Goal: Information Seeking & Learning: Learn about a topic

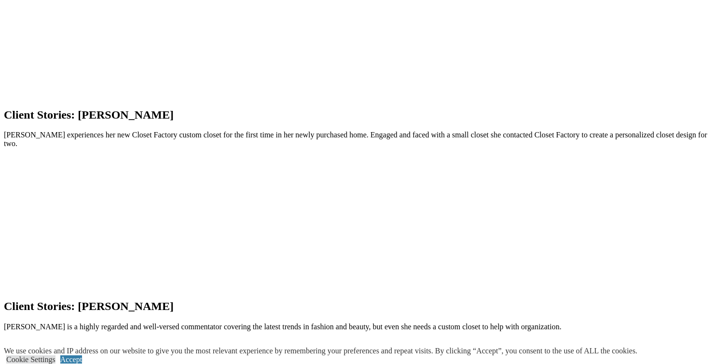
scroll to position [912, 0]
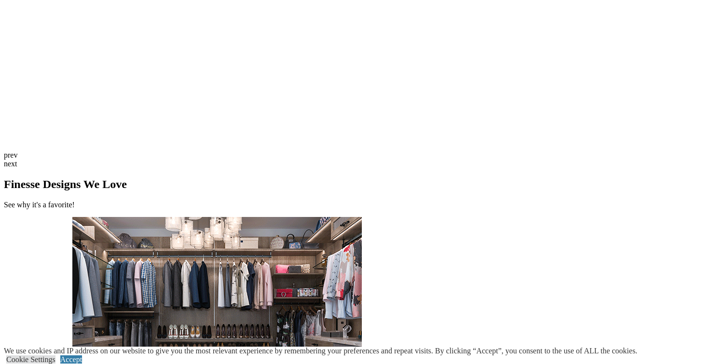
scroll to position [2227, 0]
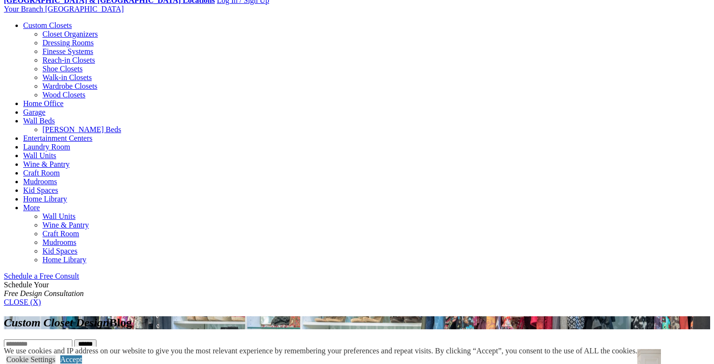
scroll to position [294, 0]
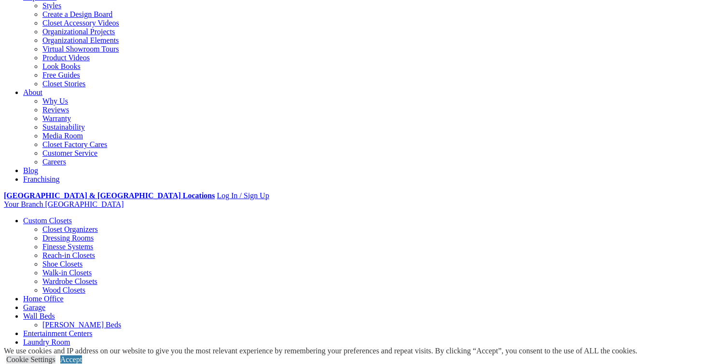
scroll to position [194, 0]
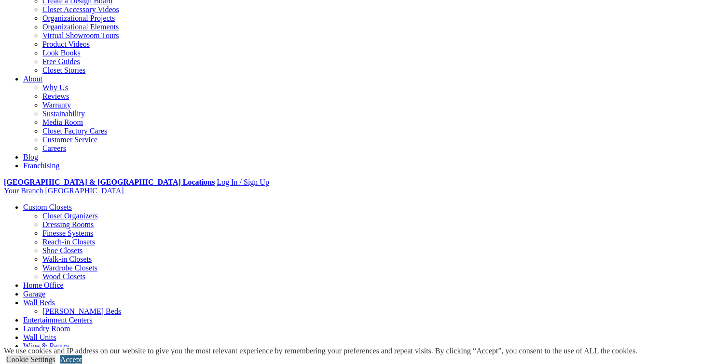
click at [82, 356] on link "Accept" at bounding box center [71, 360] width 22 height 8
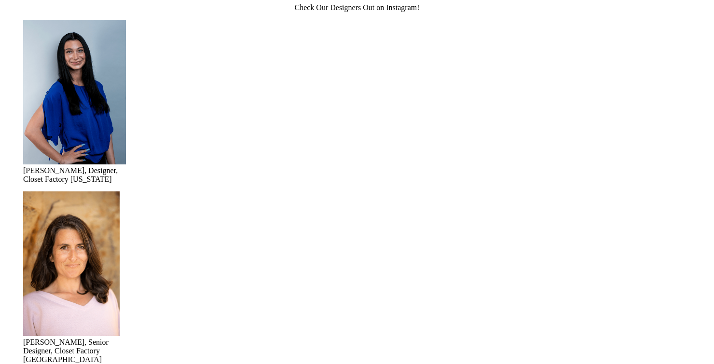
scroll to position [1403, 0]
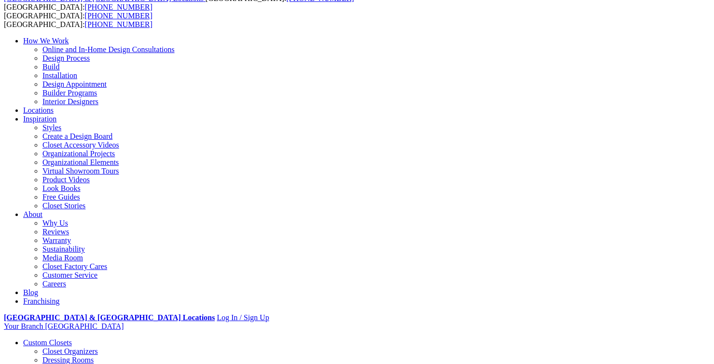
scroll to position [52, 0]
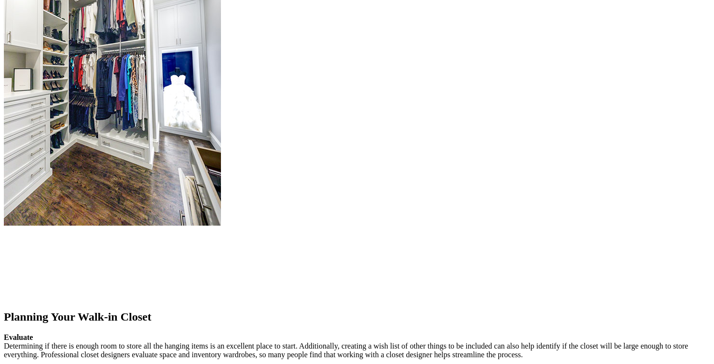
scroll to position [1135, 0]
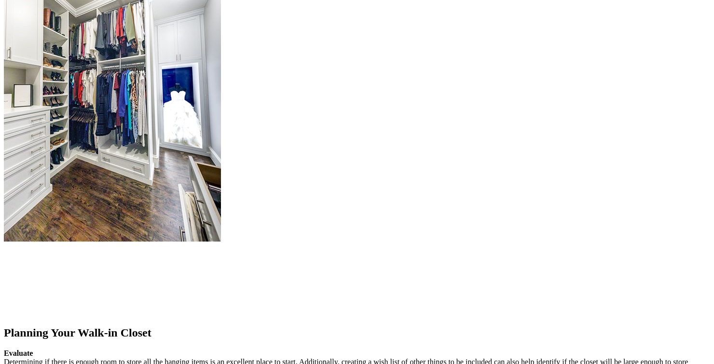
scroll to position [1109, 0]
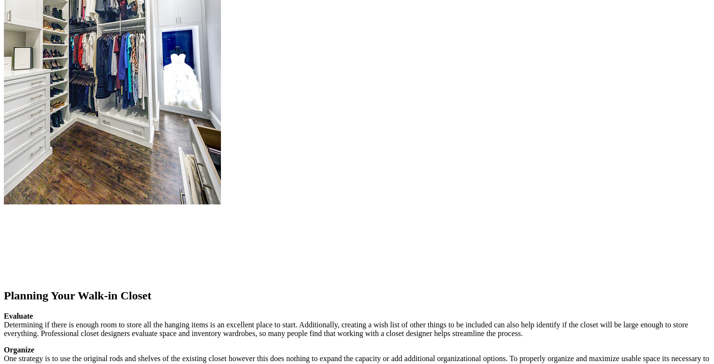
scroll to position [1193, 0]
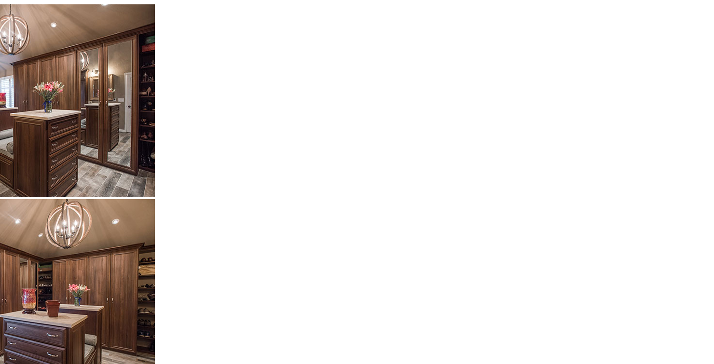
scroll to position [1670, 0]
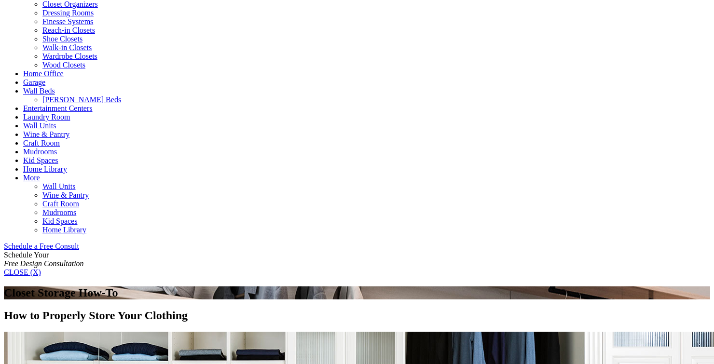
scroll to position [405, 0]
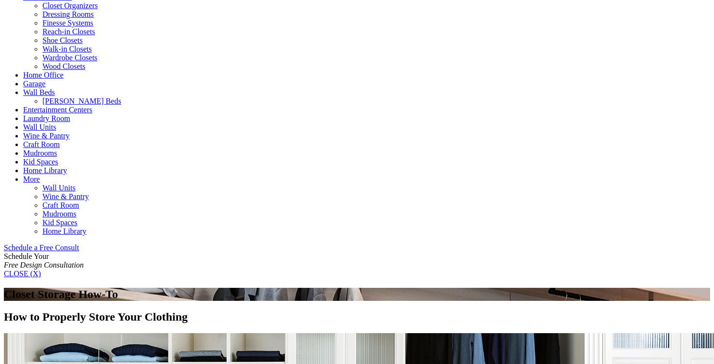
drag, startPoint x: 99, startPoint y: 84, endPoint x: 151, endPoint y: 135, distance: 72.7
copy ul "Sweaters (especially heavy sweaters) T-shirts Sweats / Athletic wear Undergarme…"
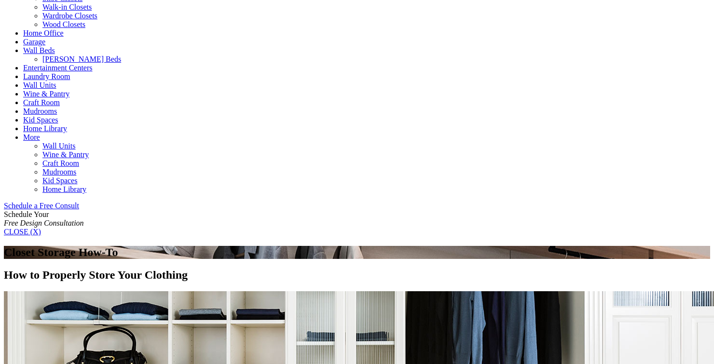
scroll to position [475, 0]
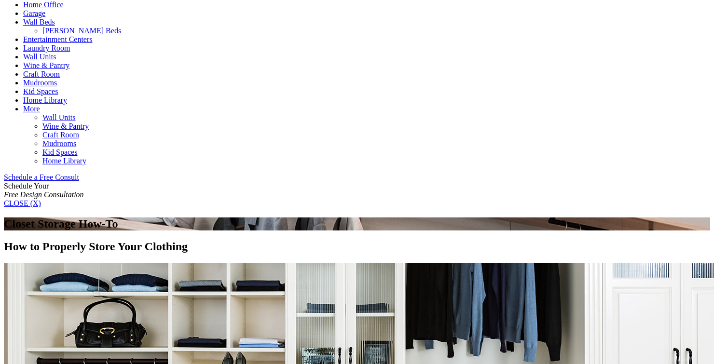
drag, startPoint x: 152, startPoint y: 146, endPoint x: 91, endPoint y: 87, distance: 84.0
copy ul "Pants Dresses Suits Skirts Button-down shirts and blouses Blazers Formal wear"
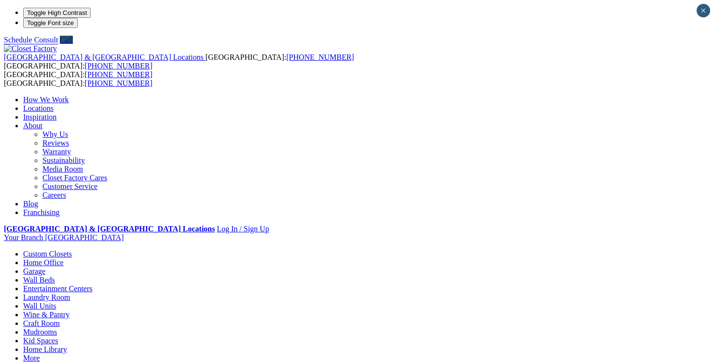
scroll to position [0, 0]
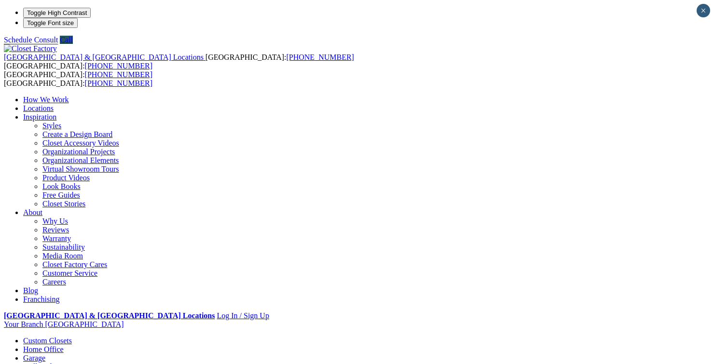
click at [119, 156] on link "Organizational Elements" at bounding box center [80, 160] width 76 height 8
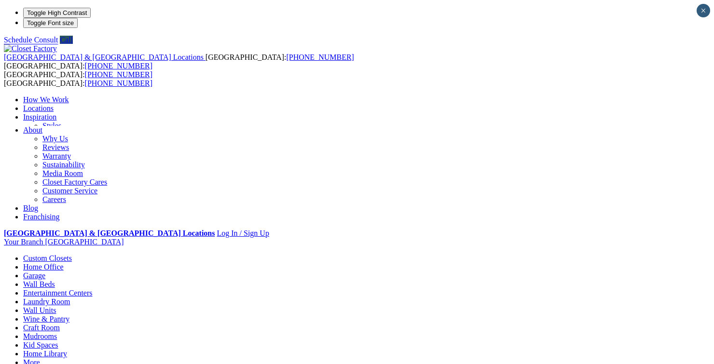
click at [304, 44] on header "United States & Canada Locations USA: (800) 838-7995 CANADA: (888) 237-5650 USA…" at bounding box center [357, 226] width 707 height 365
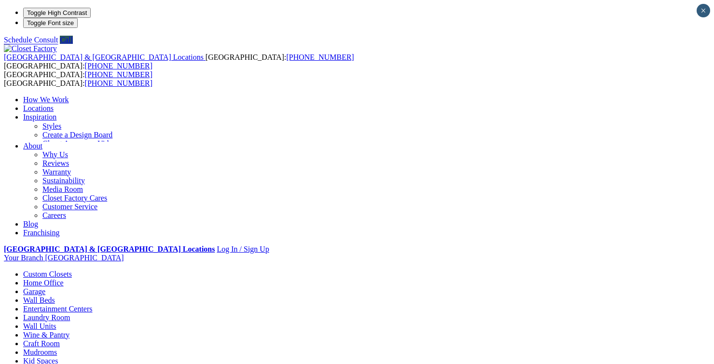
click at [56, 113] on link "Inspiration" at bounding box center [39, 117] width 33 height 8
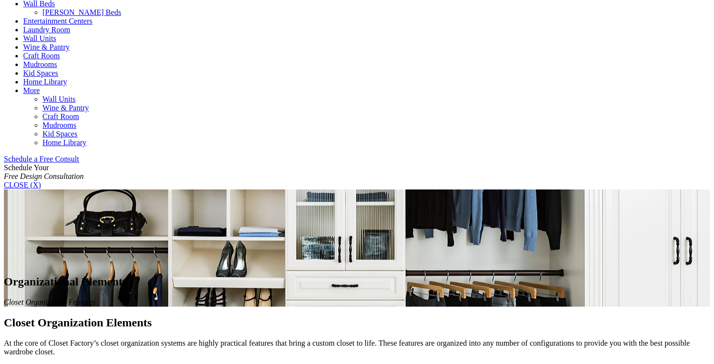
scroll to position [483, 0]
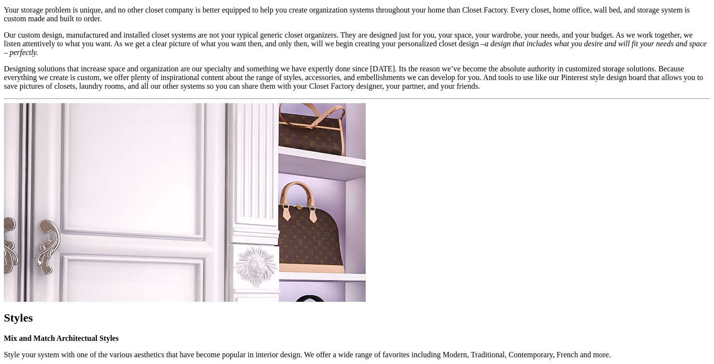
scroll to position [752, 0]
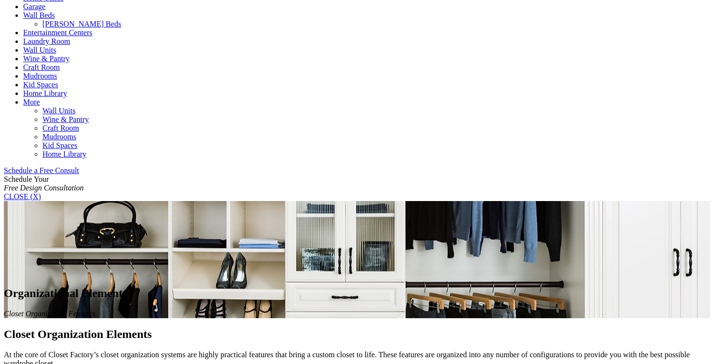
scroll to position [491, 0]
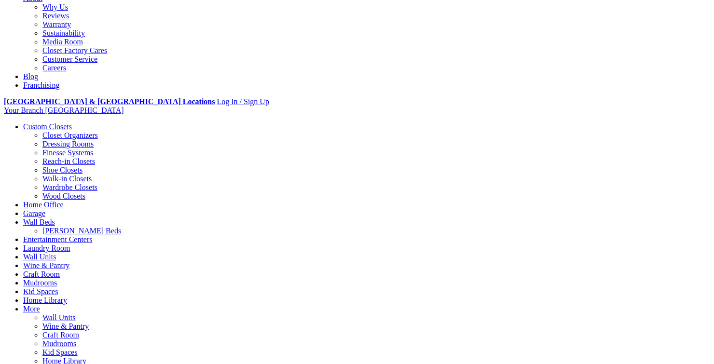
scroll to position [260, 0]
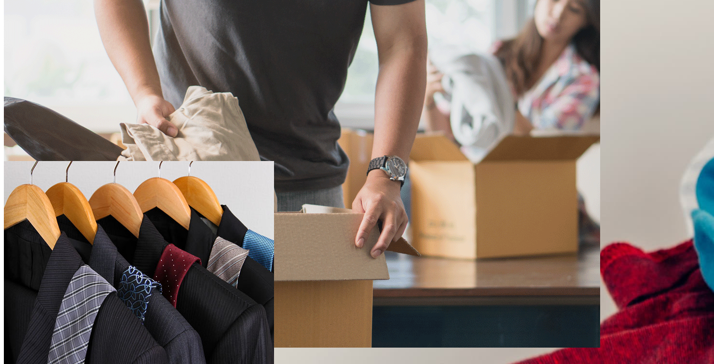
scroll to position [994, 0]
